Goal: Information Seeking & Learning: Learn about a topic

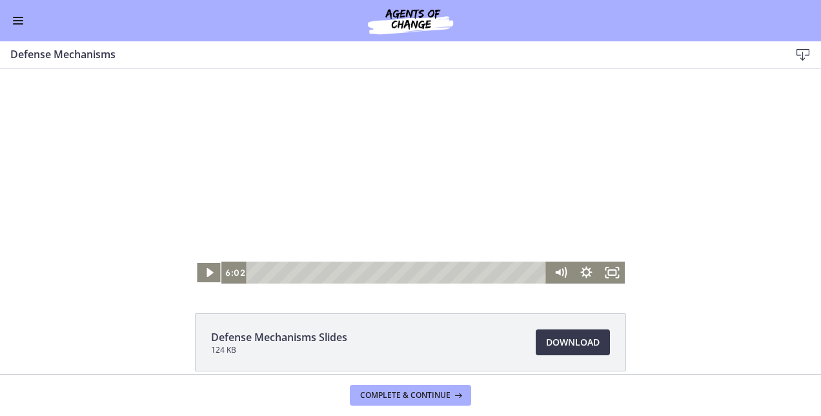
click at [196, 262] on button "Play Video" at bounding box center [209, 273] width 26 height 22
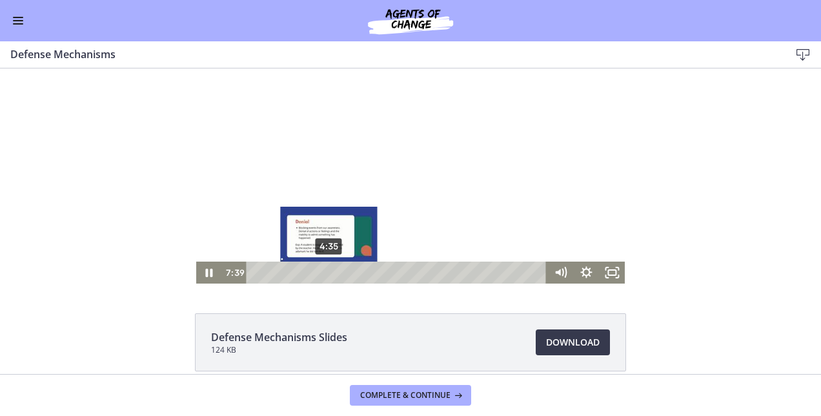
click at [324, 269] on div "4:35" at bounding box center [398, 273] width 285 height 22
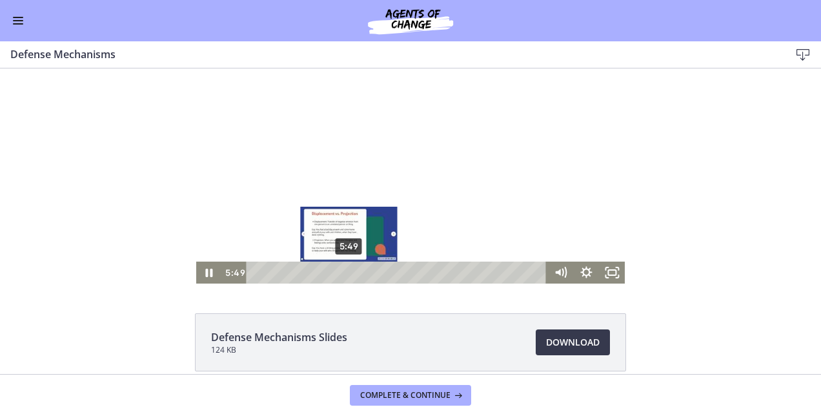
click at [344, 271] on div "5:49" at bounding box center [398, 273] width 285 height 22
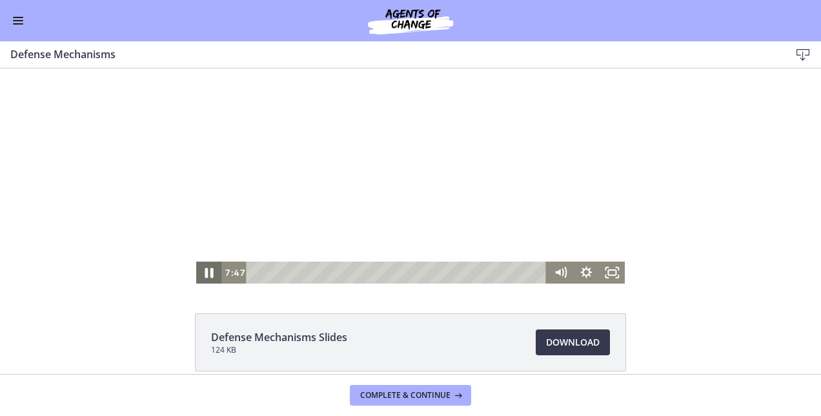
click at [201, 266] on icon "Pause" at bounding box center [209, 273] width 31 height 26
click at [205, 266] on icon "Play Video" at bounding box center [210, 273] width 26 height 22
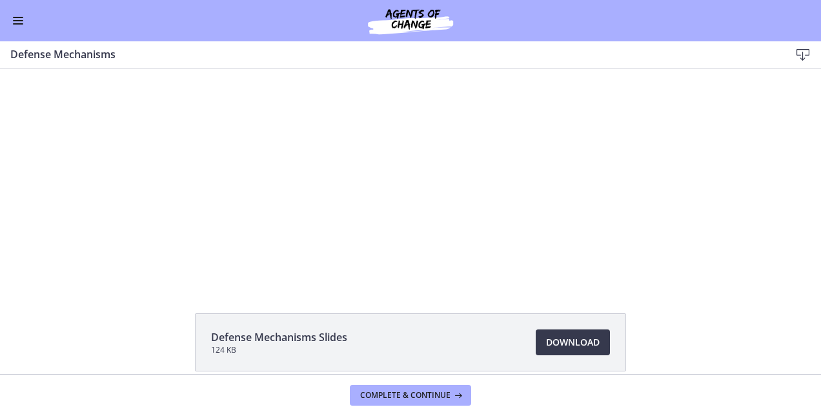
click at [196, 262] on button "Pause" at bounding box center [209, 273] width 26 height 22
click at [196, 262] on button "Play Video" at bounding box center [209, 273] width 26 height 22
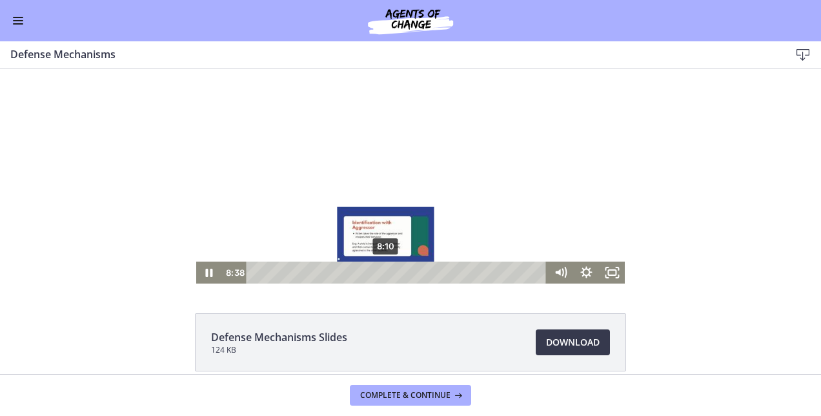
click at [382, 274] on div "8:10" at bounding box center [398, 273] width 285 height 22
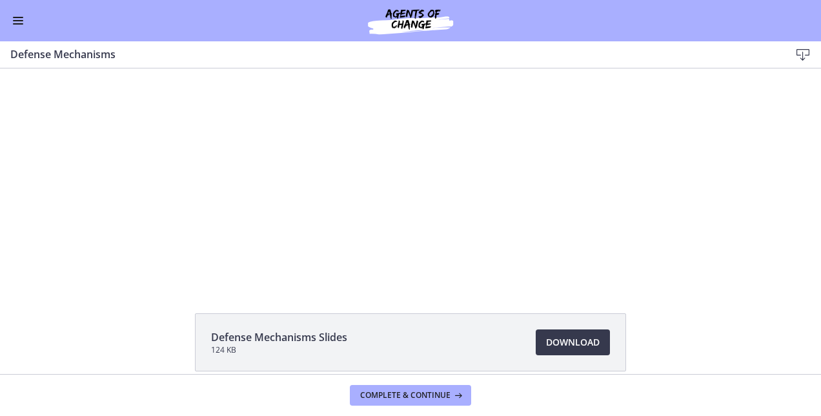
click at [88, 256] on div "Click for sound @keyframes VOLUME_SMALL_WAVE_FLASH { 0% { opacity: 0; } 33% { o…" at bounding box center [410, 163] width 821 height 242
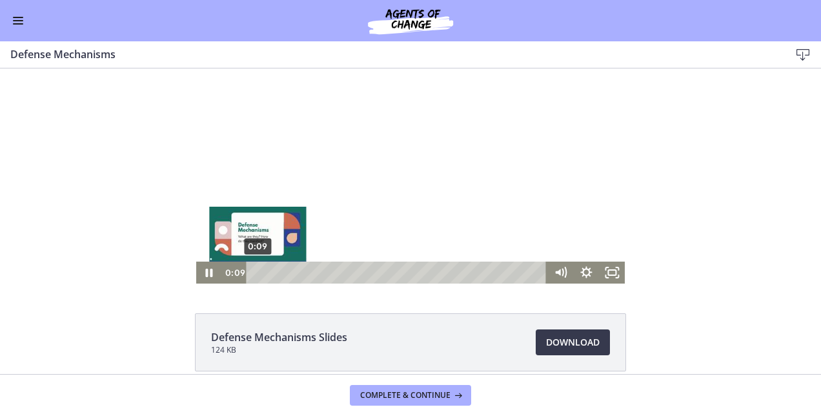
click at [256, 273] on div "0:09" at bounding box center [398, 273] width 285 height 22
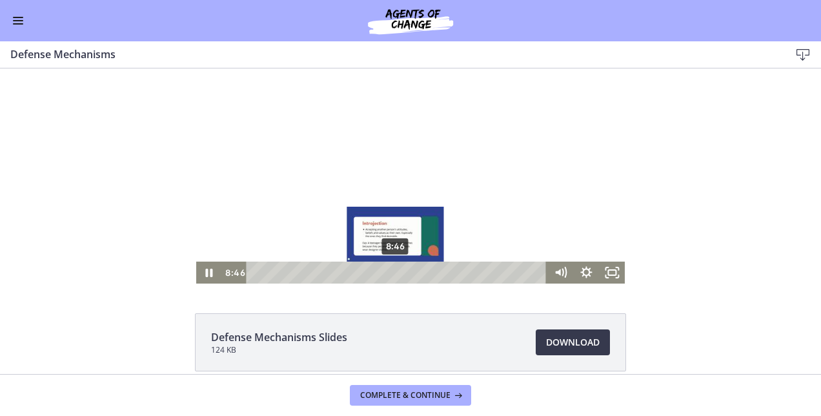
click at [391, 271] on div "8:46" at bounding box center [398, 273] width 285 height 22
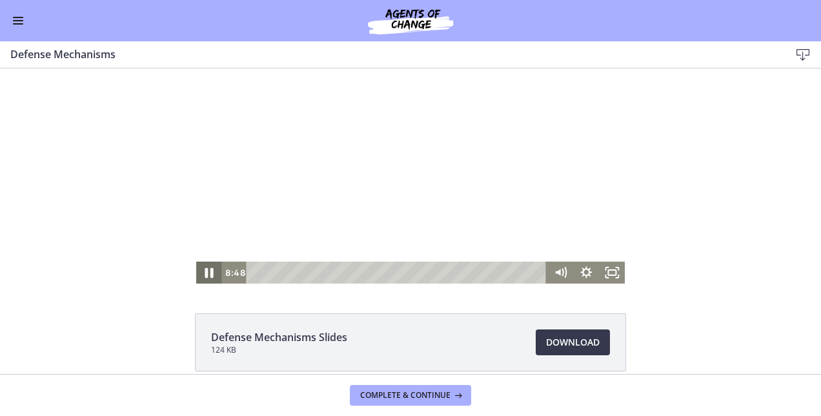
click at [200, 274] on icon "Pause" at bounding box center [209, 273] width 31 height 26
click at [206, 275] on icon "Play Video" at bounding box center [210, 272] width 8 height 11
click at [205, 271] on icon "Pause" at bounding box center [209, 273] width 31 height 26
click at [125, 180] on div "Click for sound @keyframes VOLUME_SMALL_WAVE_FLASH { 0% { opacity: 0; } 33% { o…" at bounding box center [410, 163] width 821 height 242
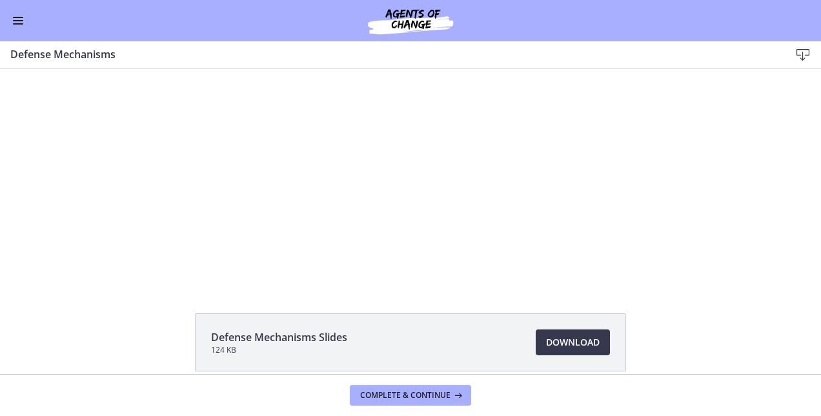
click at [14, 24] on span "Enable menu" at bounding box center [18, 23] width 10 height 1
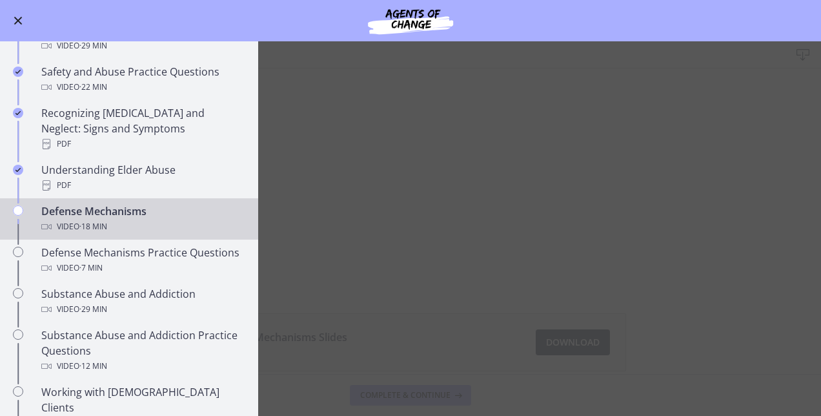
click at [14, 24] on span "Enable menu" at bounding box center [18, 21] width 8 height 8
